Goal: Use online tool/utility: Utilize a website feature to perform a specific function

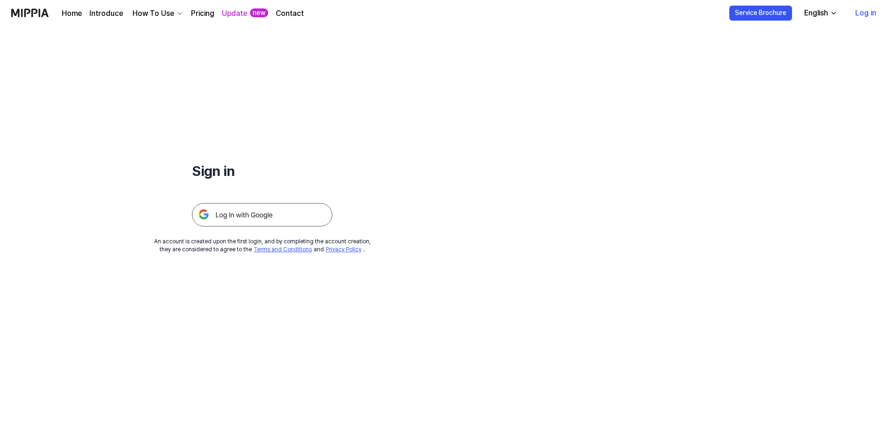
click at [332, 226] on img at bounding box center [262, 214] width 140 height 23
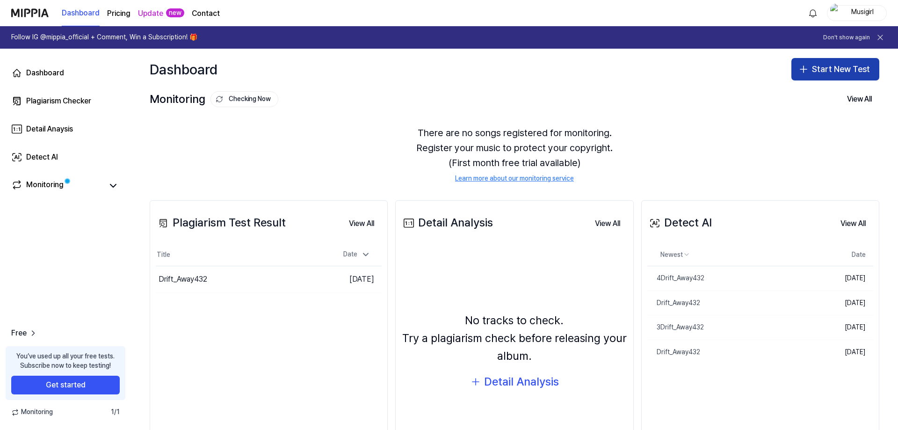
click at [807, 80] on button "Start New Test" at bounding box center [836, 69] width 88 height 22
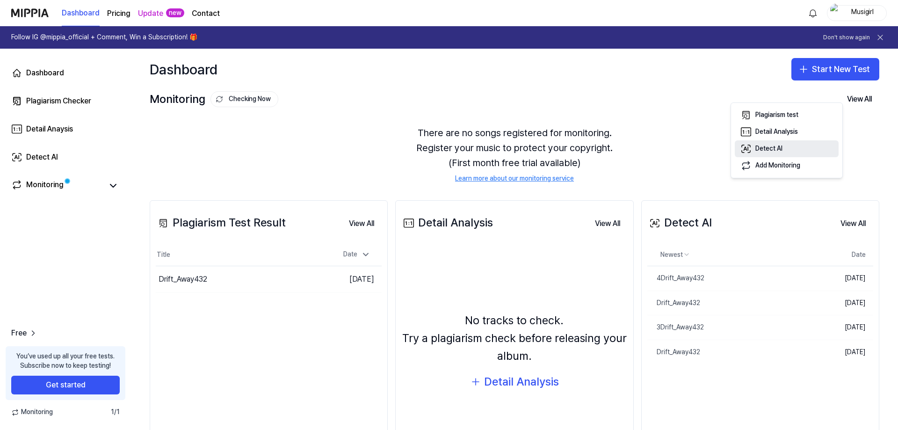
click at [768, 153] on div "Detect AI" at bounding box center [769, 148] width 27 height 9
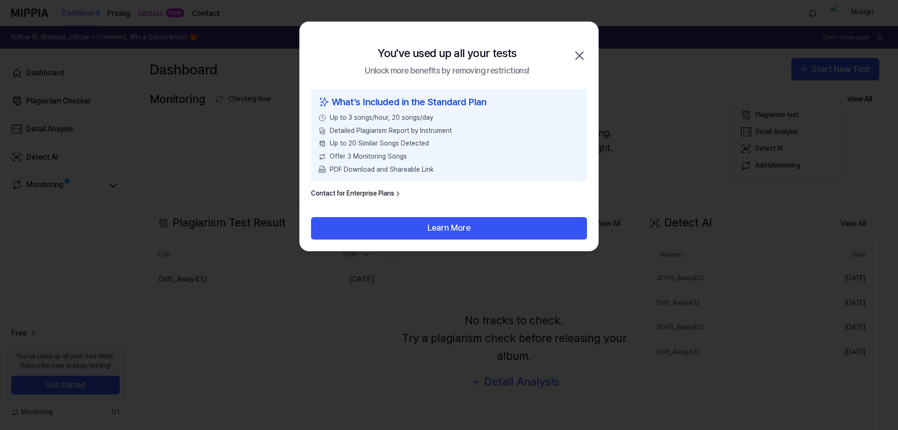
click at [574, 62] on icon "button" at bounding box center [579, 55] width 15 height 15
